Goal: Ask a question

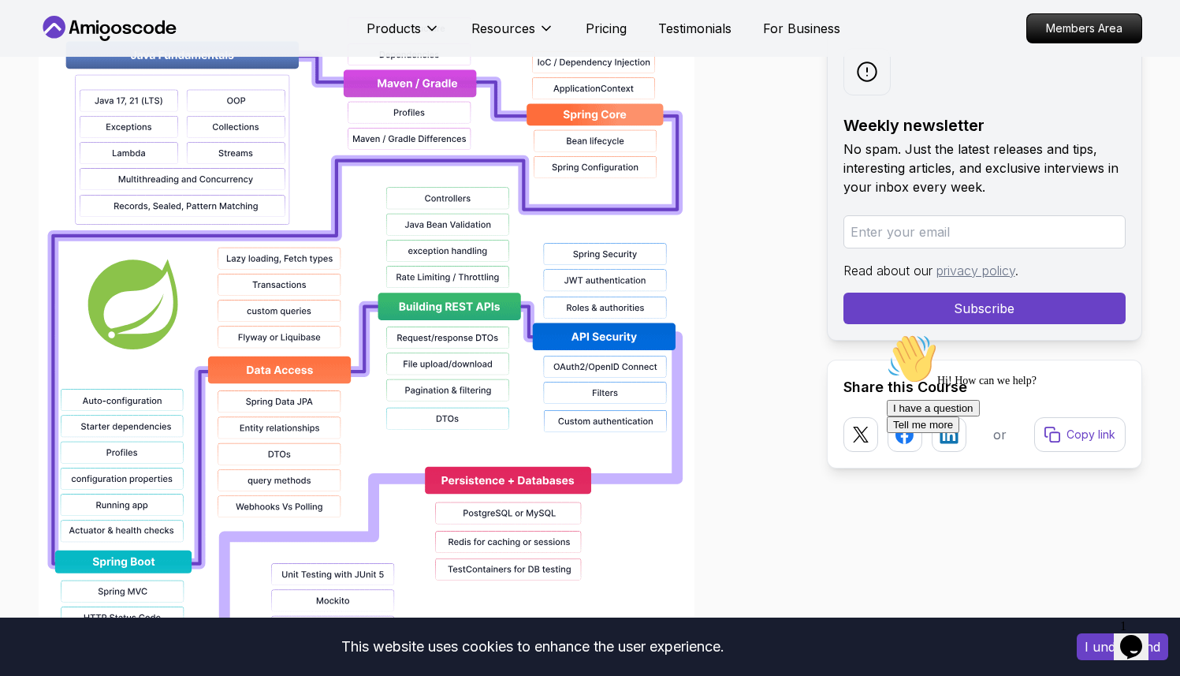
click at [1133, 636] on icon "$i18n('chat', 'chat_widget')" at bounding box center [1131, 647] width 22 height 24
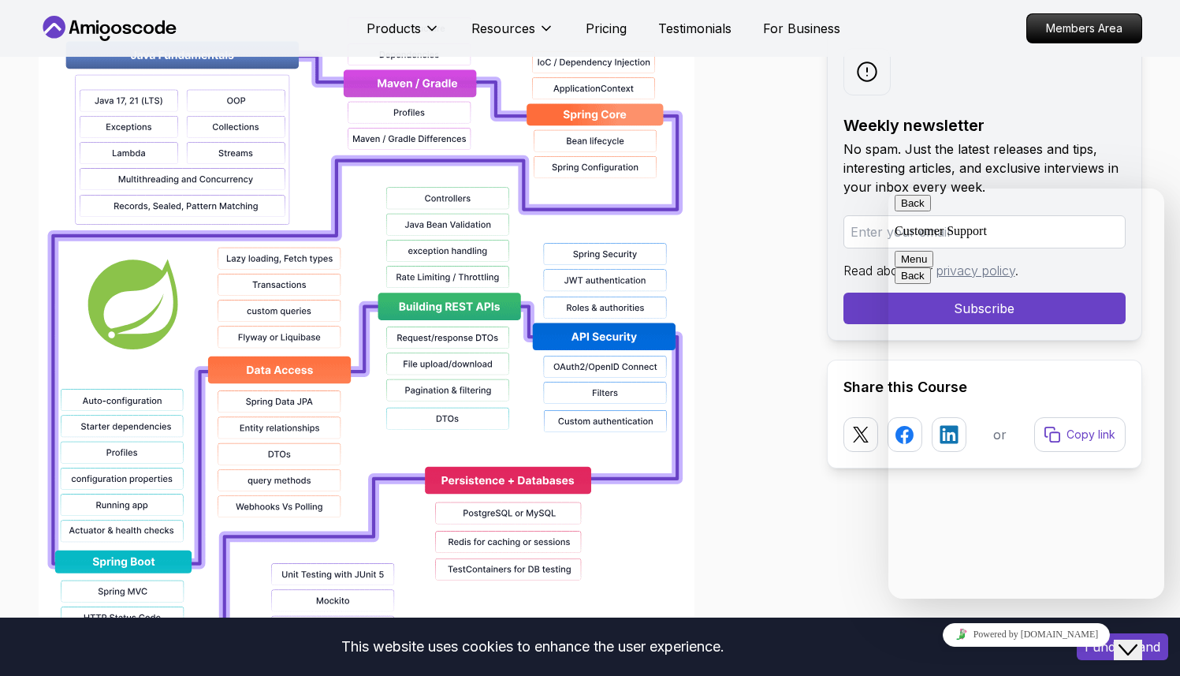
click at [1071, 211] on div "Back Customer Support" at bounding box center [1026, 216] width 263 height 43
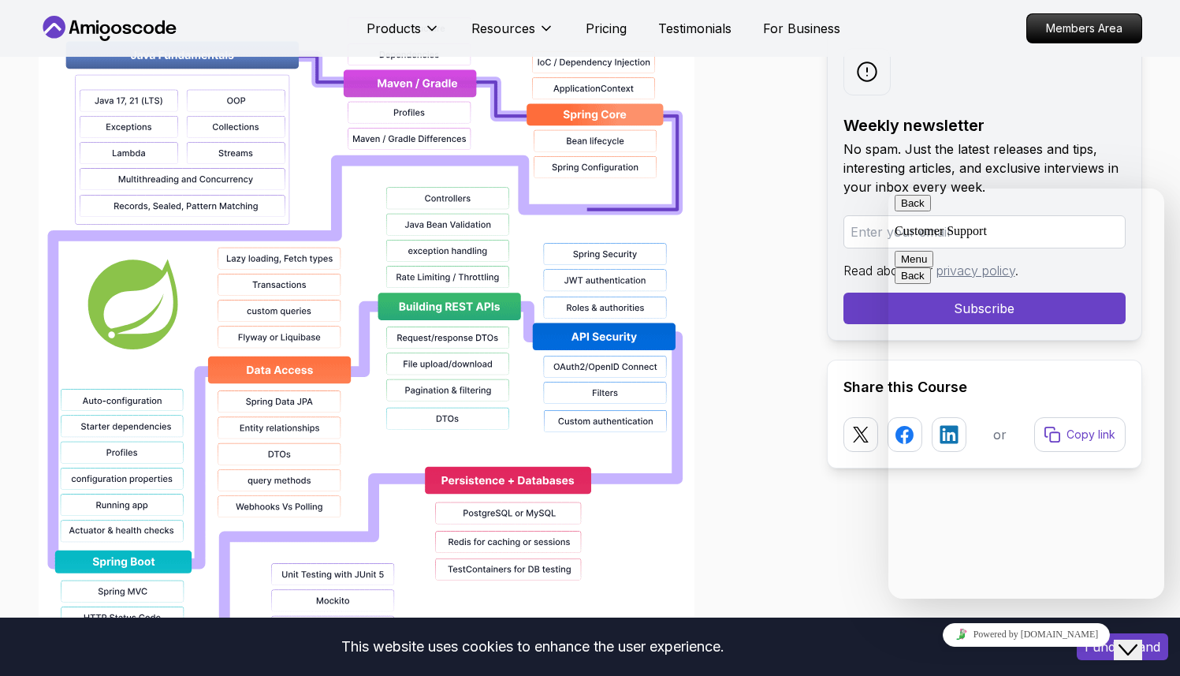
click at [888, 188] on textarea at bounding box center [888, 188] width 0 height 0
type textarea "hi"
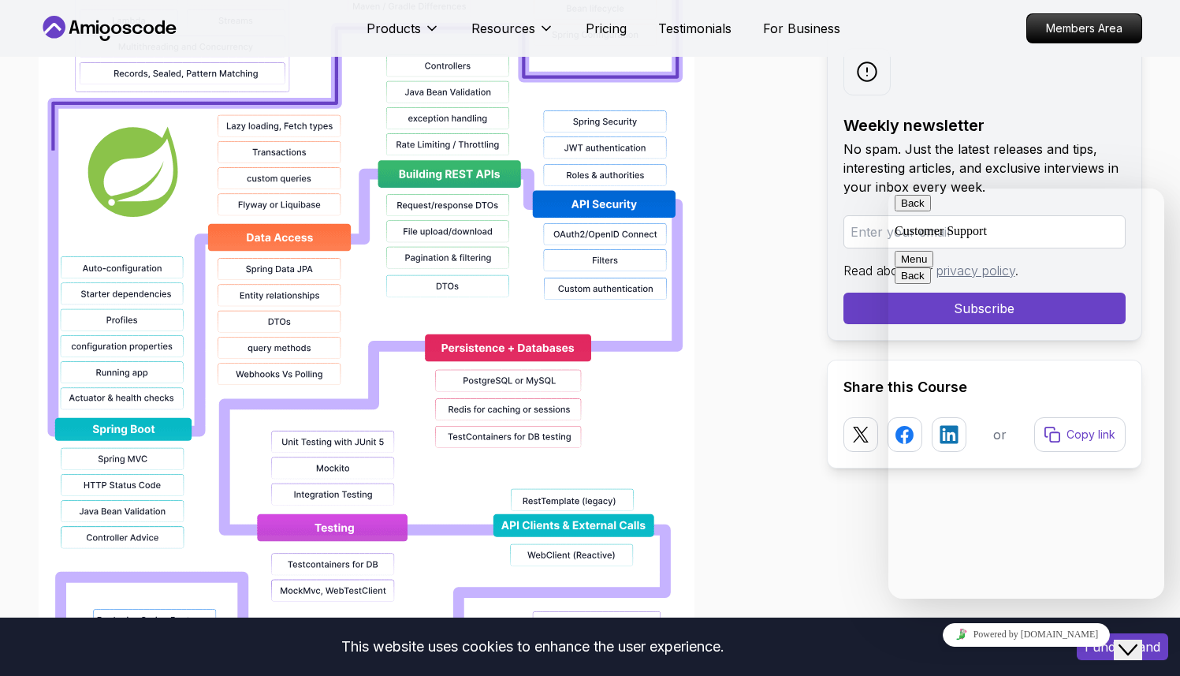
scroll to position [1483, 0]
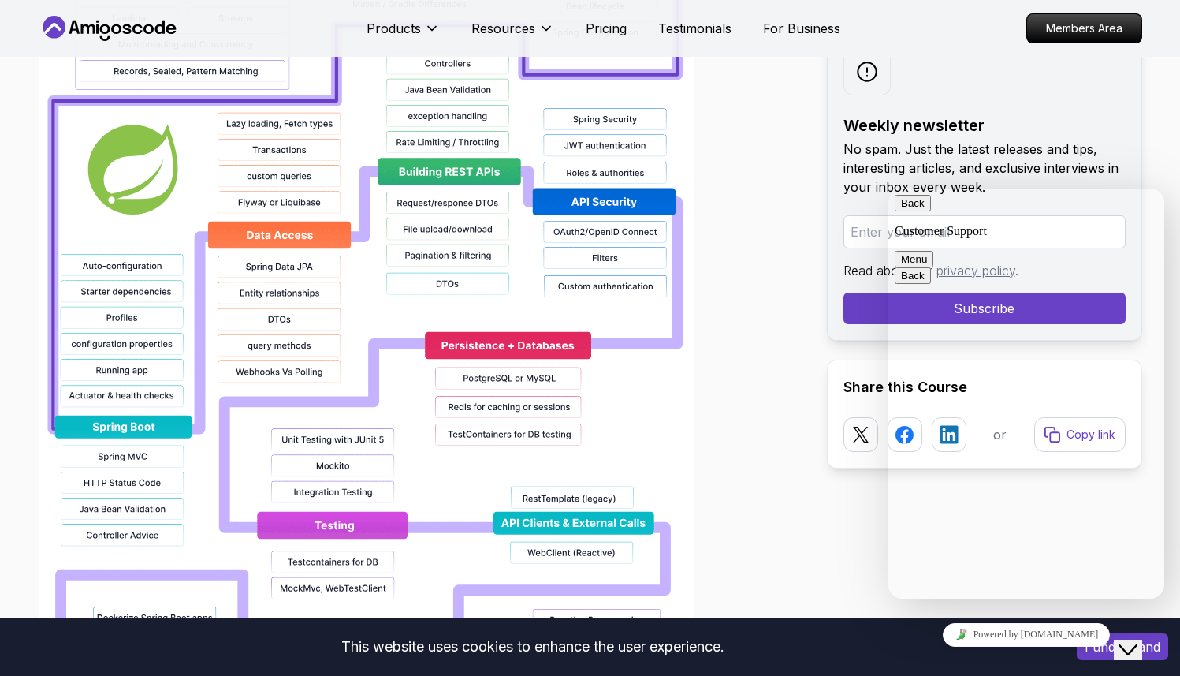
type textarea "you are ai"
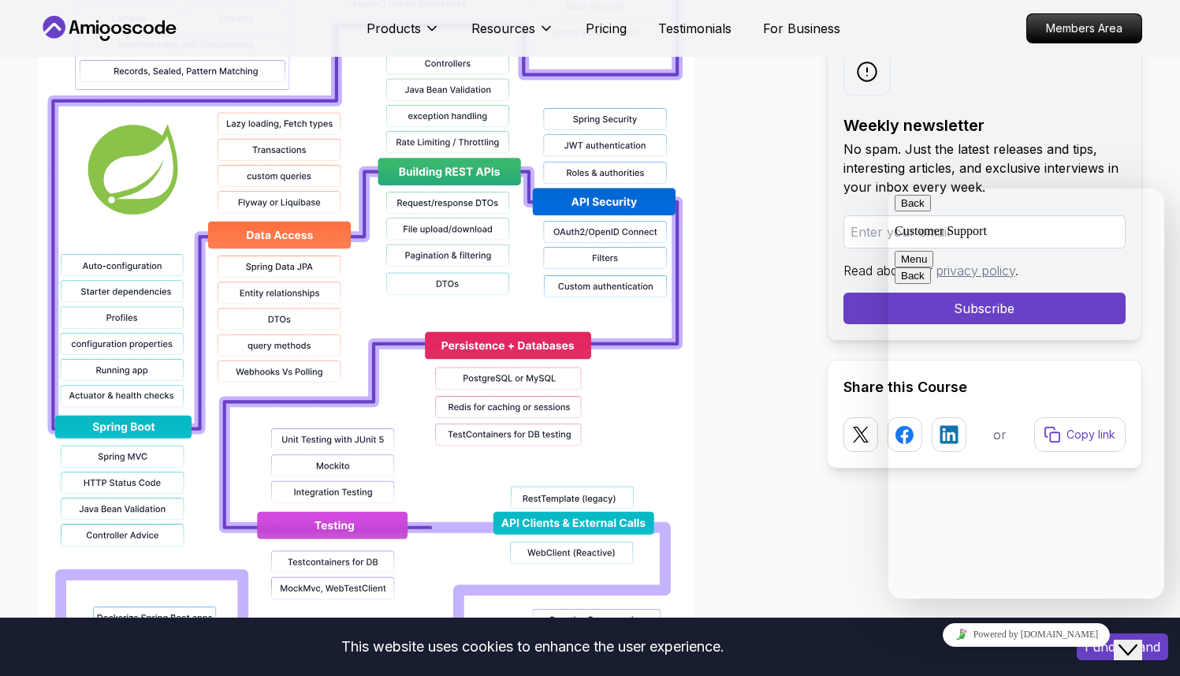
click at [906, 211] on button "Back" at bounding box center [913, 203] width 36 height 17
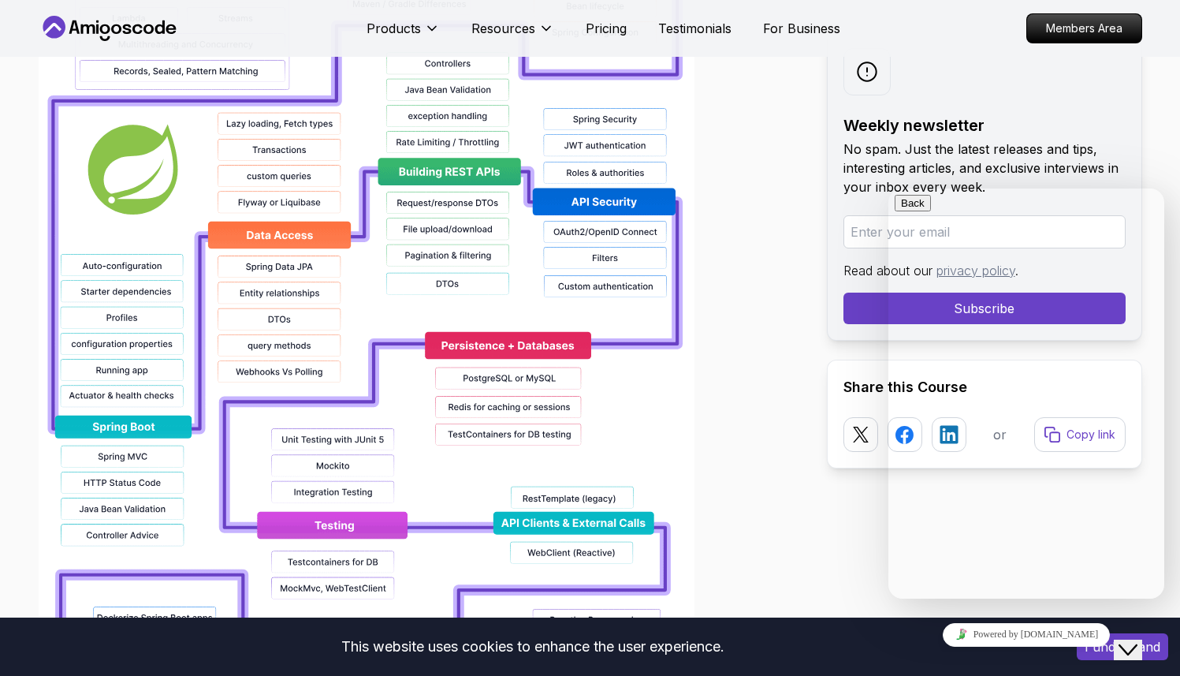
click at [751, 302] on div at bounding box center [420, 317] width 763 height 1009
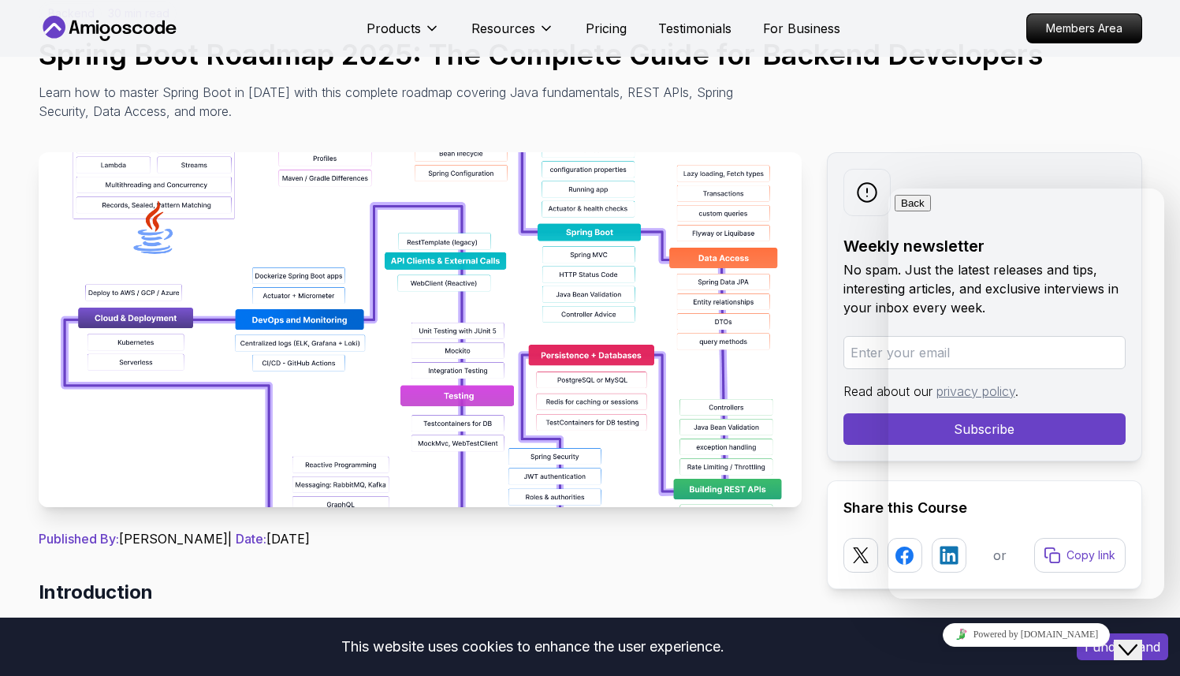
scroll to position [0, 0]
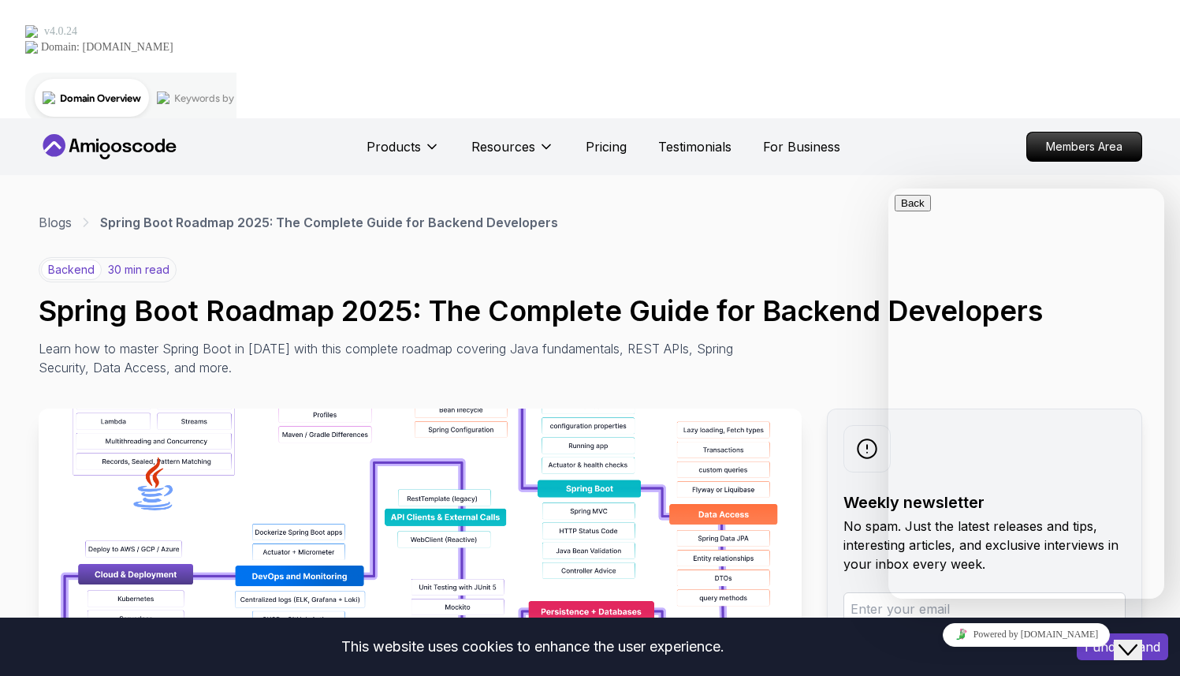
click at [1070, 257] on div "backend 30 min read Spring Boot Roadmap 2025: The Complete Guide for Backend De…" at bounding box center [591, 317] width 1104 height 120
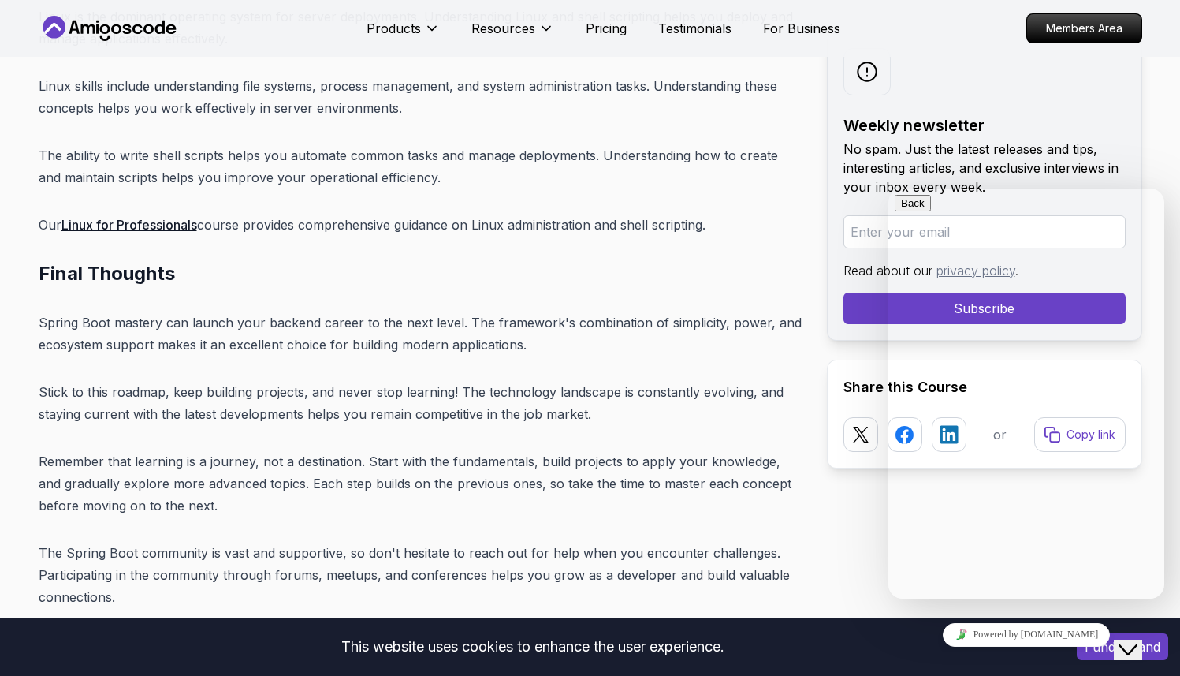
scroll to position [20488, 0]
